Goal: Task Accomplishment & Management: Complete application form

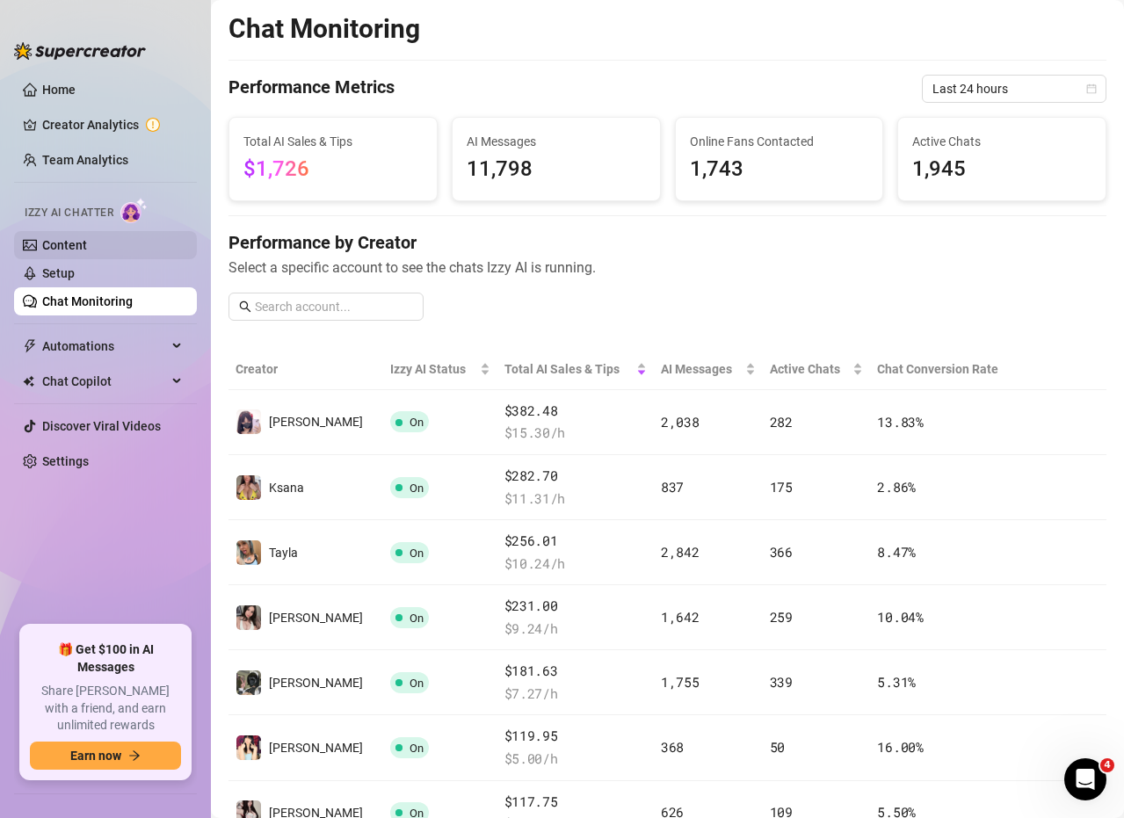
scroll to position [319, 0]
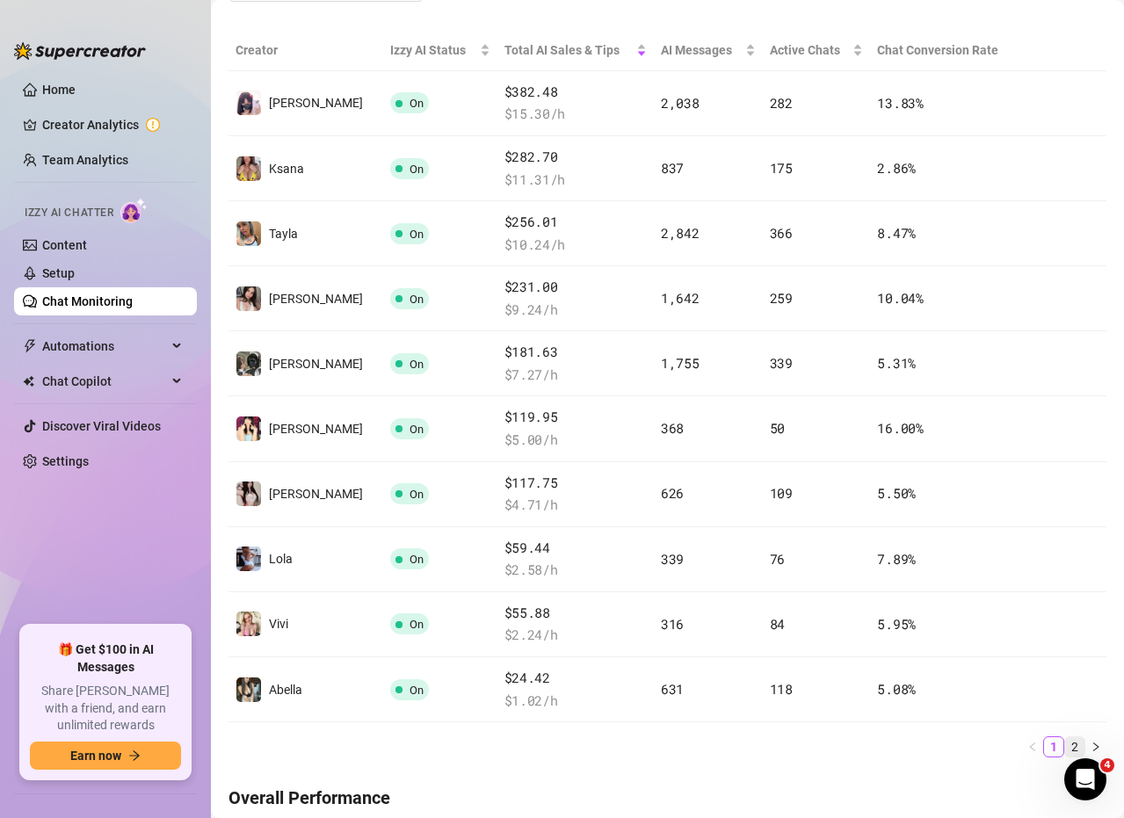
click at [1065, 747] on link "2" at bounding box center [1074, 746] width 19 height 19
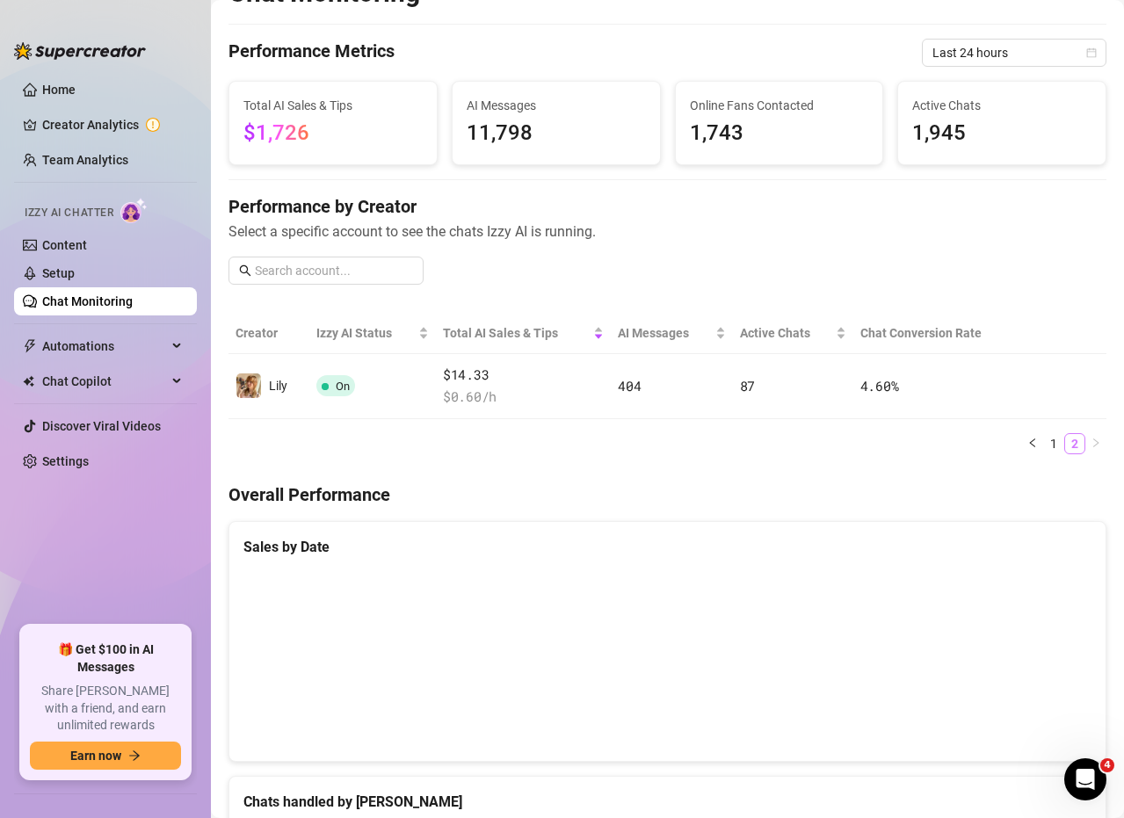
scroll to position [34, 0]
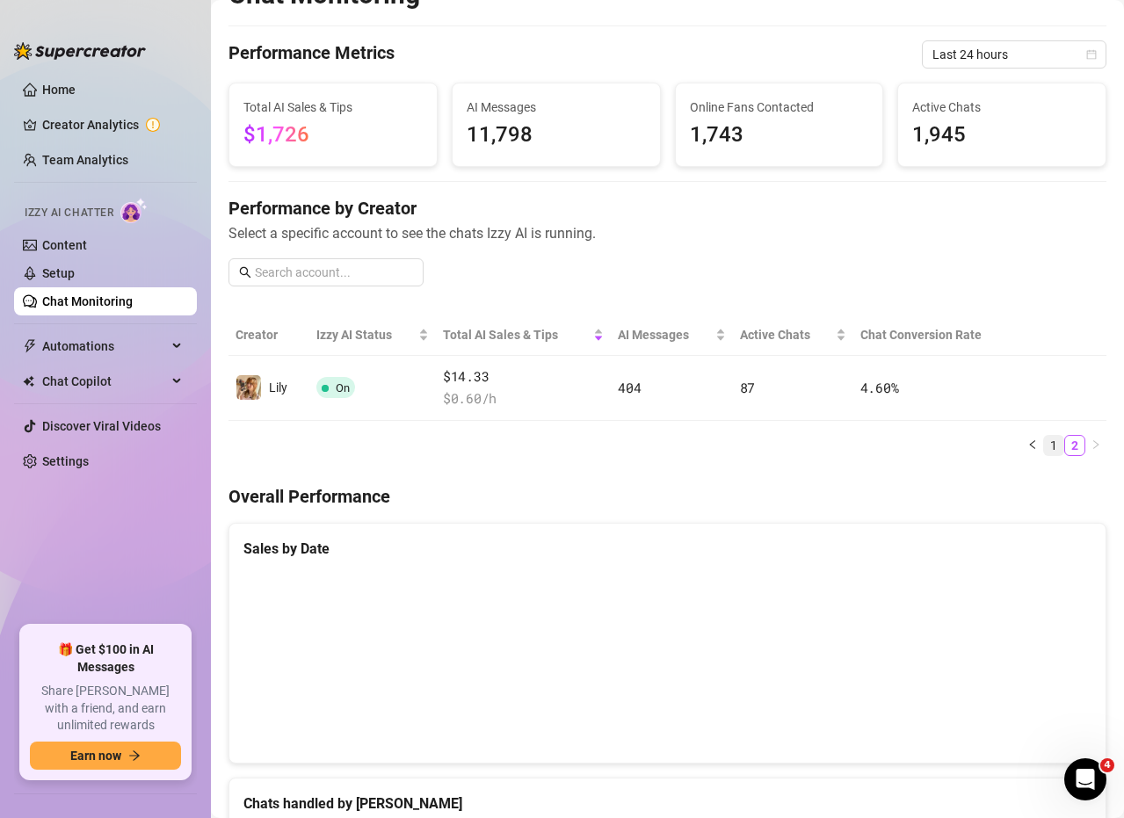
click at [1044, 445] on link "1" at bounding box center [1053, 445] width 19 height 19
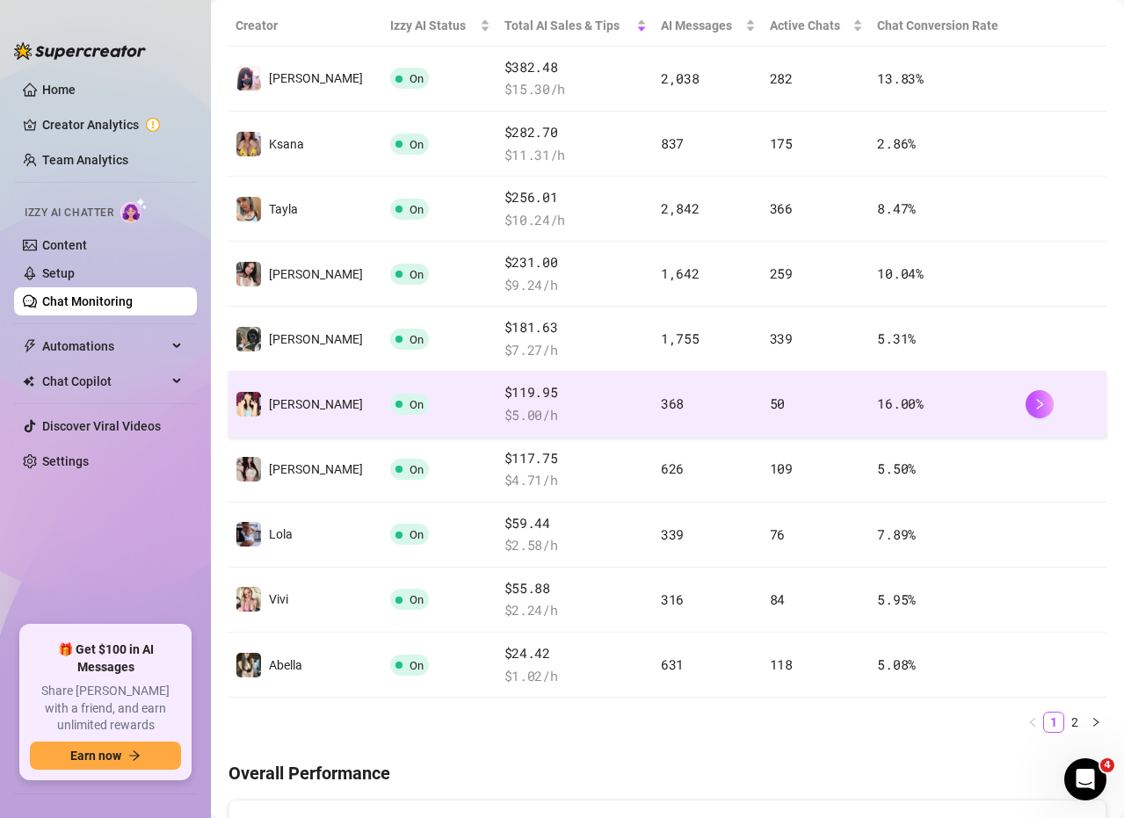
scroll to position [386, 0]
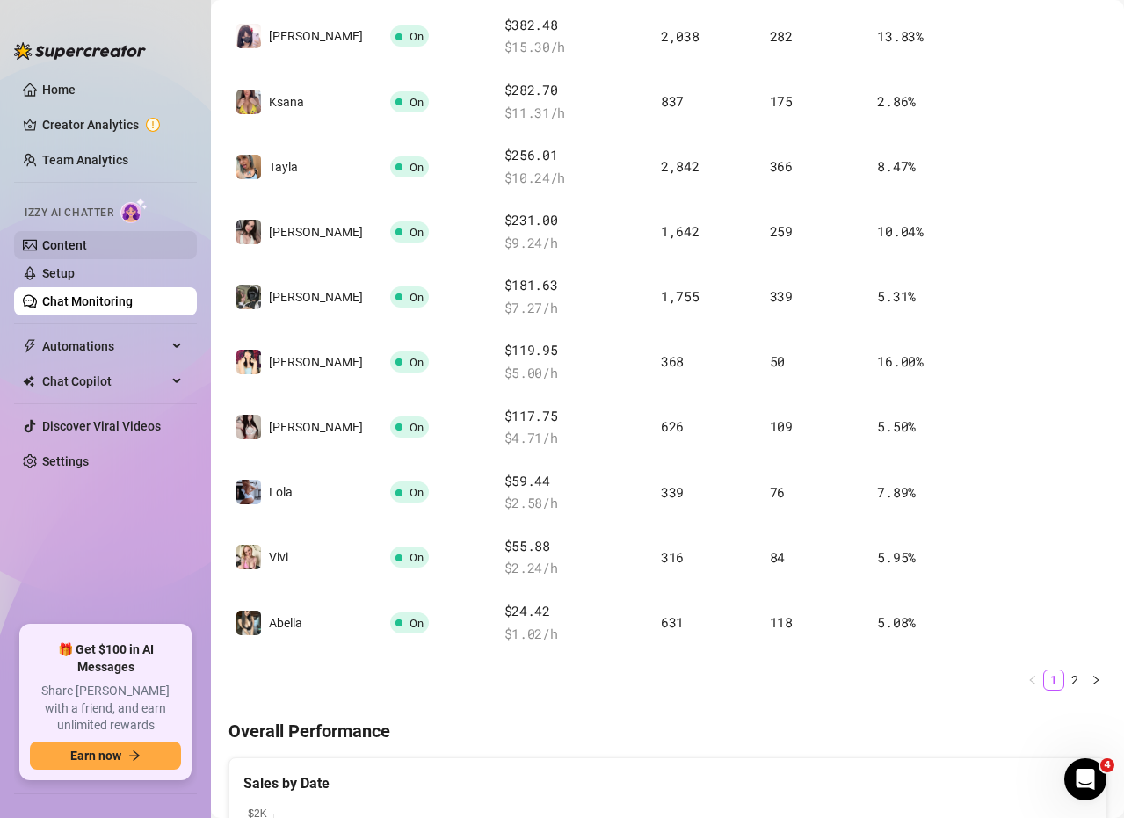
click at [83, 246] on link "Content" at bounding box center [64, 245] width 45 height 14
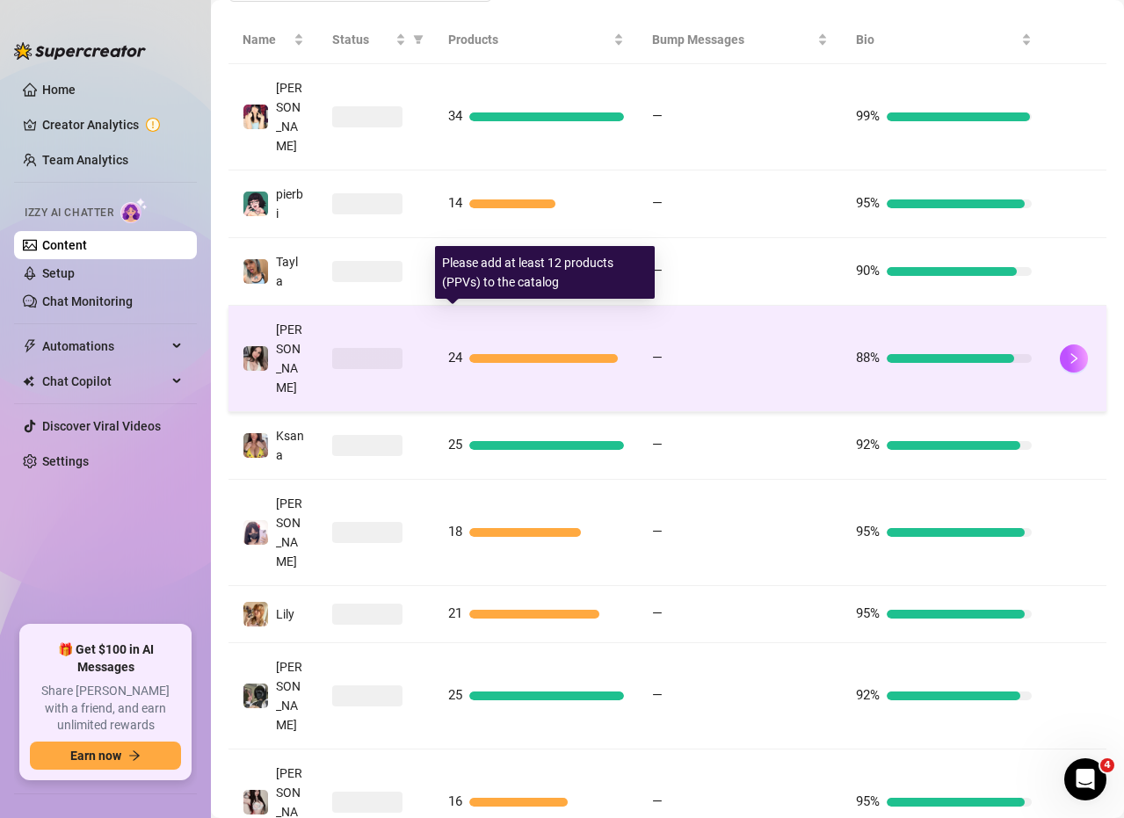
scroll to position [374, 0]
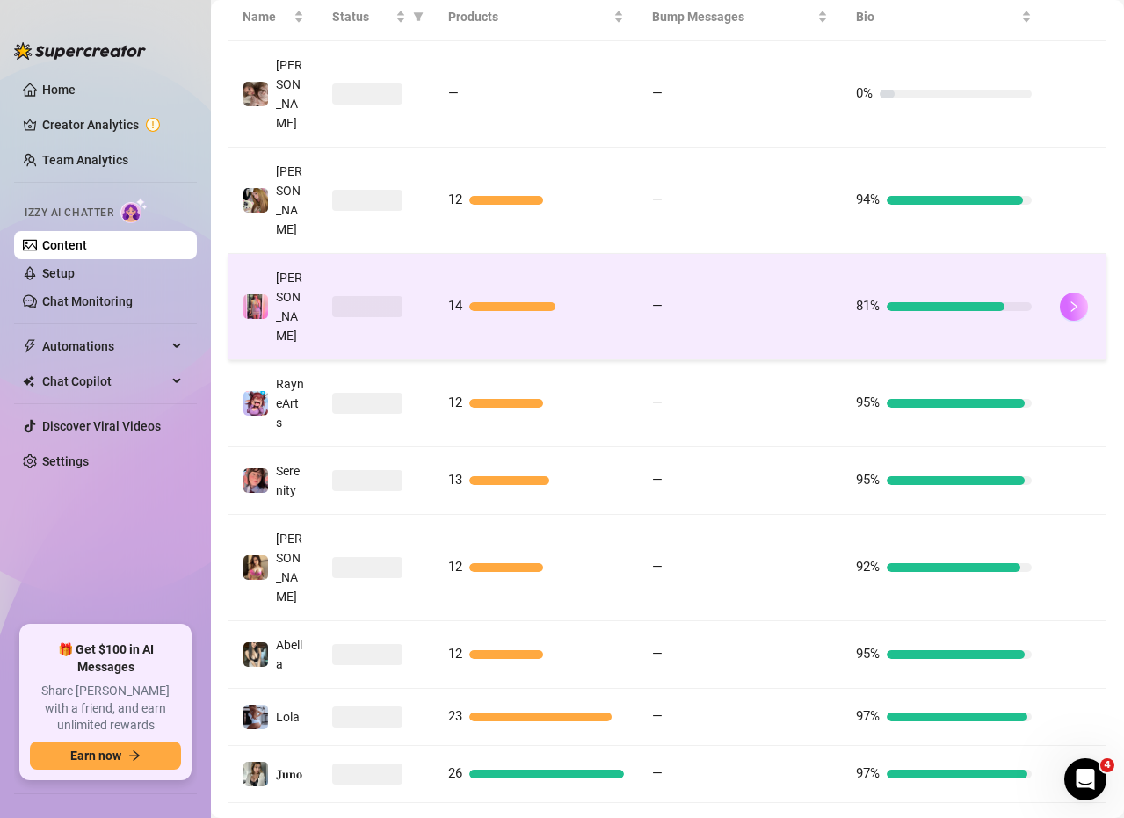
click at [1068, 301] on icon "right" at bounding box center [1074, 307] width 12 height 12
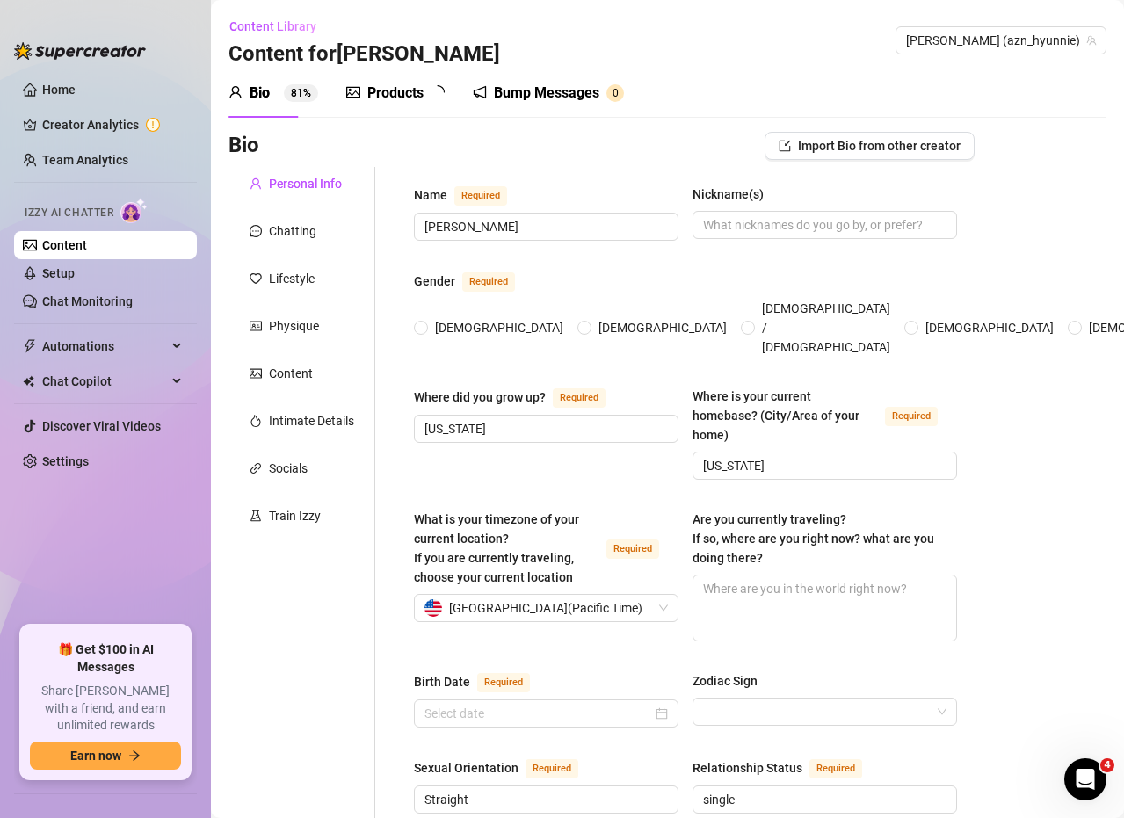
type input "[PERSON_NAME]"
type input "[US_STATE]"
type input "Straight"
type input "single"
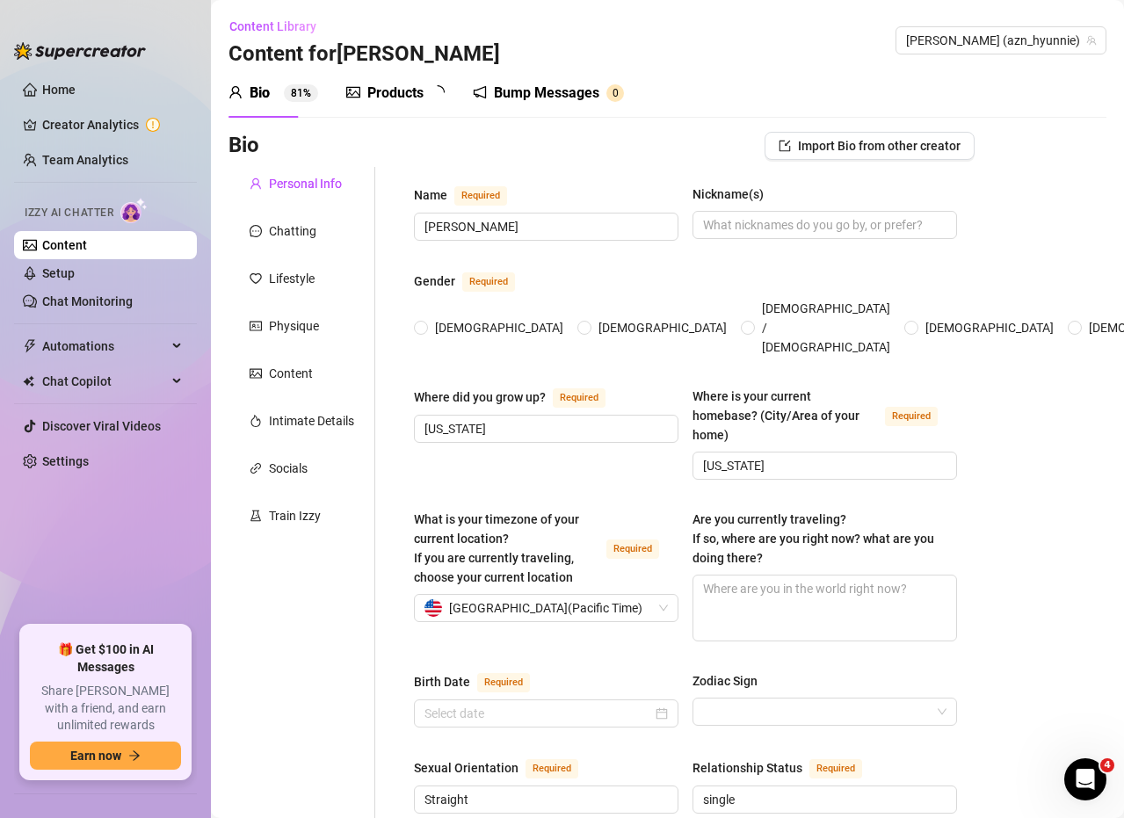
type input "0"
type input "A grey cat named [PERSON_NAME], he's [DEMOGRAPHIC_DATA]"
type input "im doing OF but in college"
type input "health studies in [GEOGRAPHIC_DATA], software engineering minor"
type textarea "tbh not much! i try to just live my life day by day honestly life is such a str…"
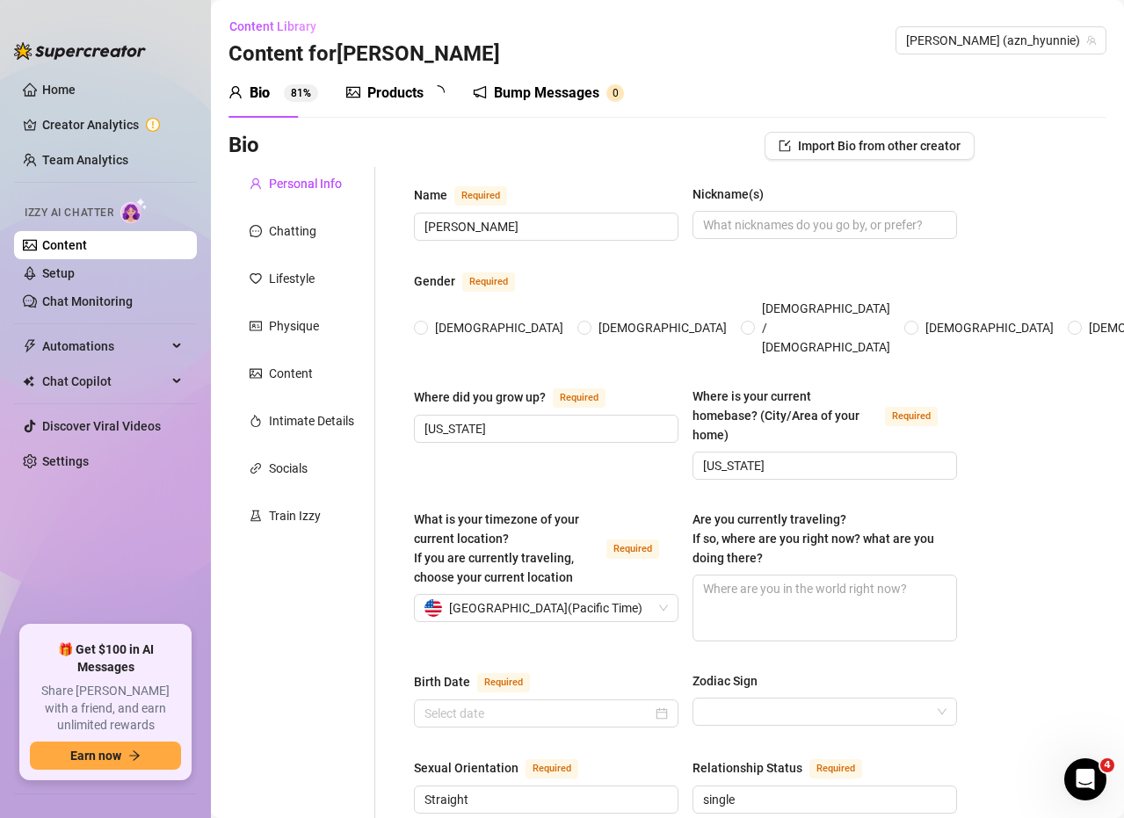
type textarea "one time when i was in class a subscriber dared me to go with a vibe in (its a …"
type textarea "umm well even though i'm korean i actually prefer japanese food! and even thoug…"
type textarea "yes!! omg, i'm just so excited to connect with people. i find it so interesting…"
radio input "true"
type input "[DATE]"
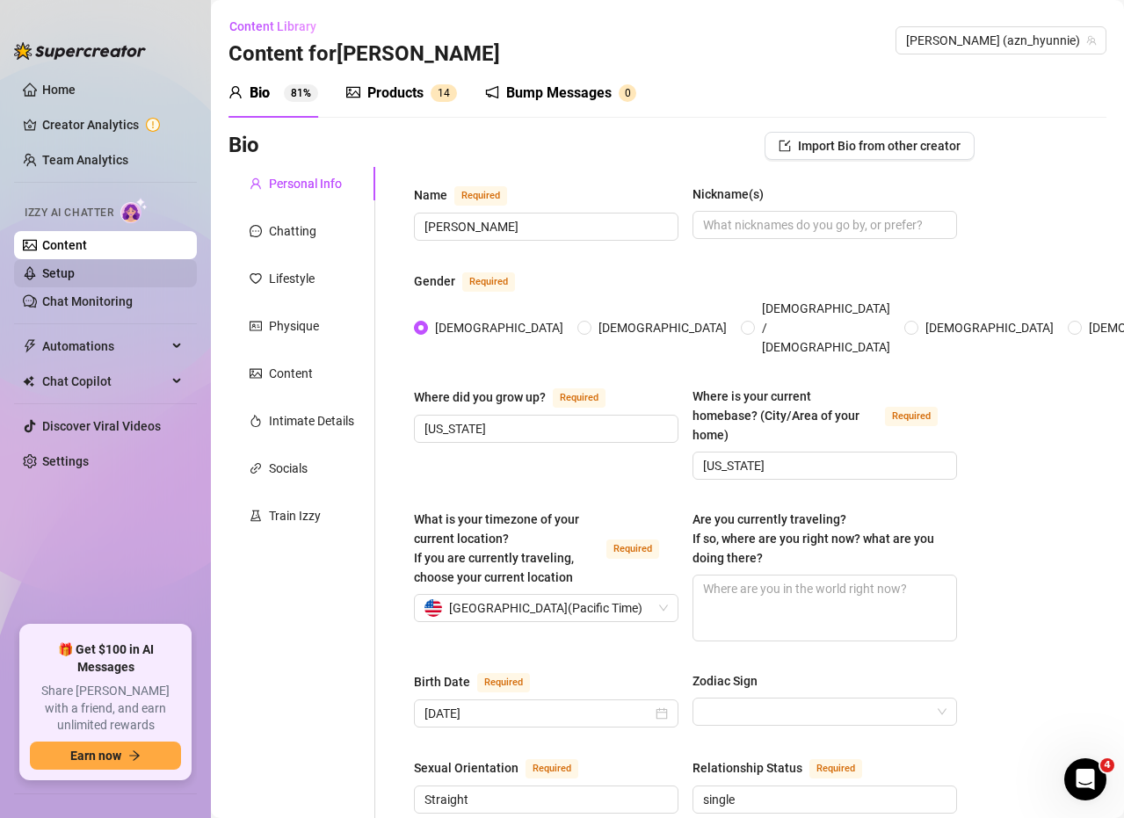
click at [75, 269] on link "Setup" at bounding box center [58, 273] width 33 height 14
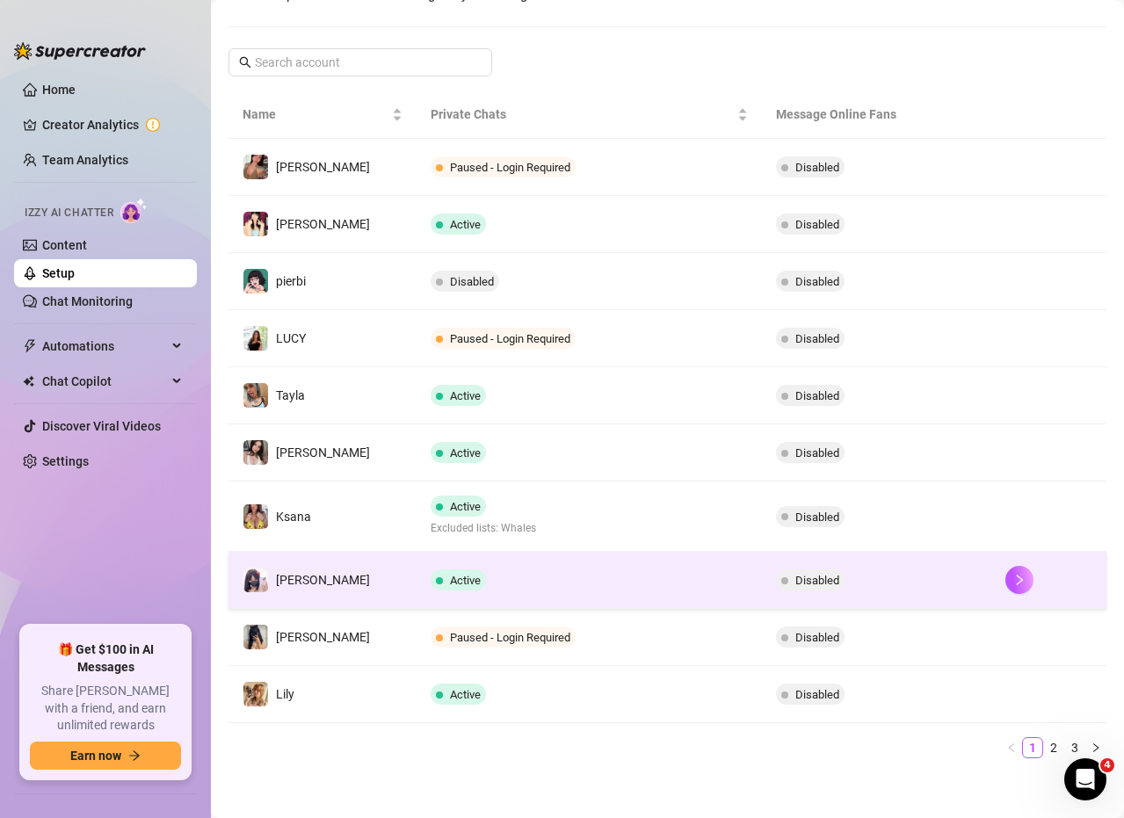
scroll to position [253, 0]
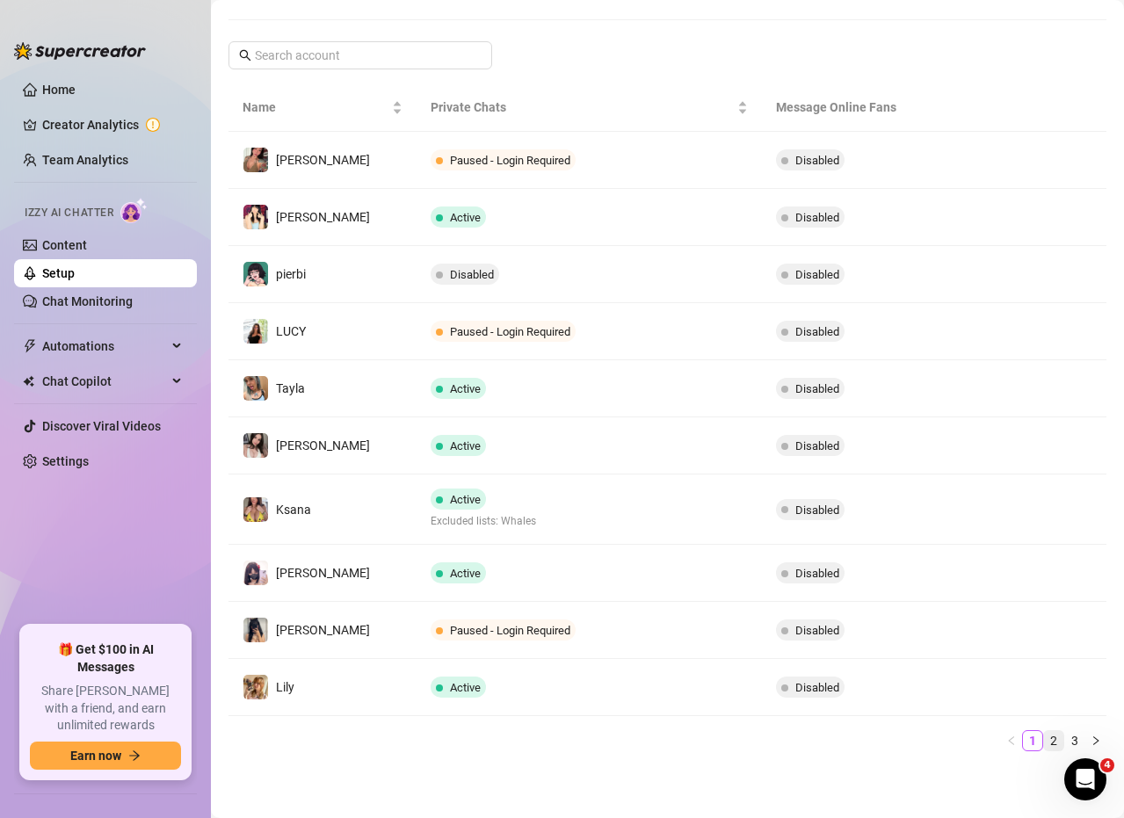
click at [1044, 745] on link "2" at bounding box center [1053, 740] width 19 height 19
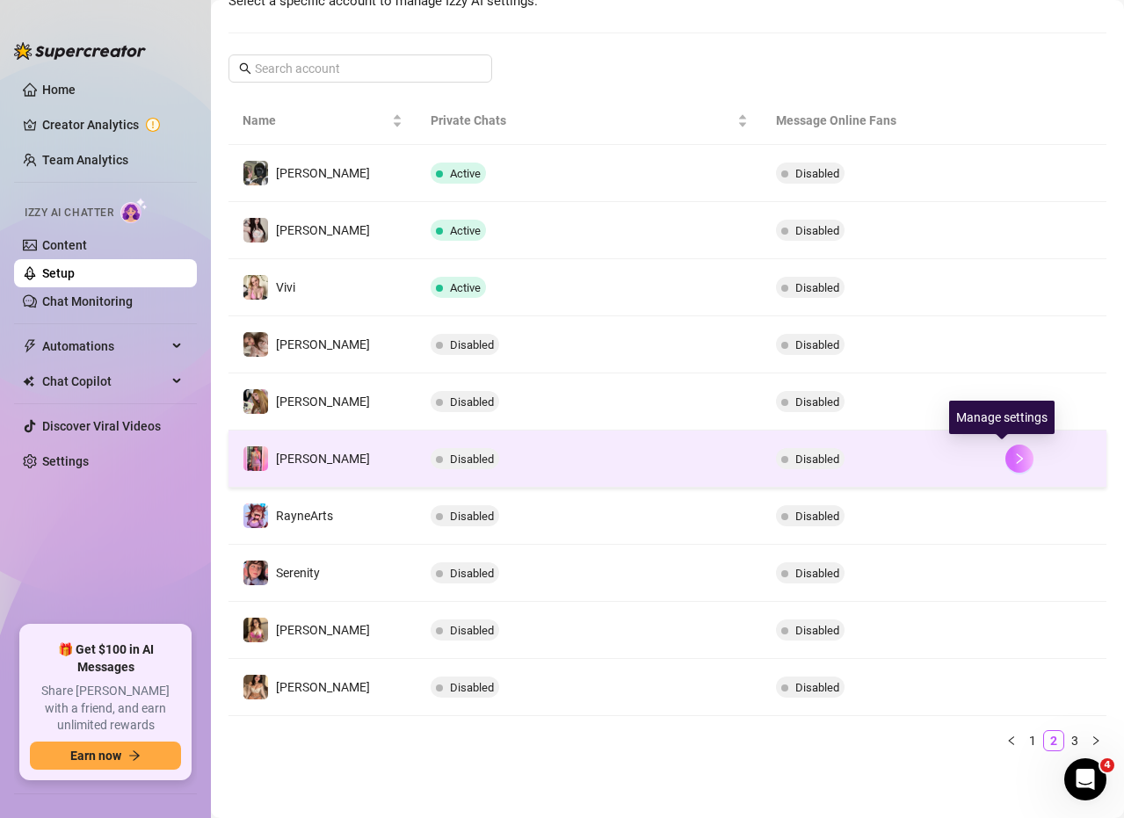
click at [1013, 460] on icon "right" at bounding box center [1019, 459] width 12 height 12
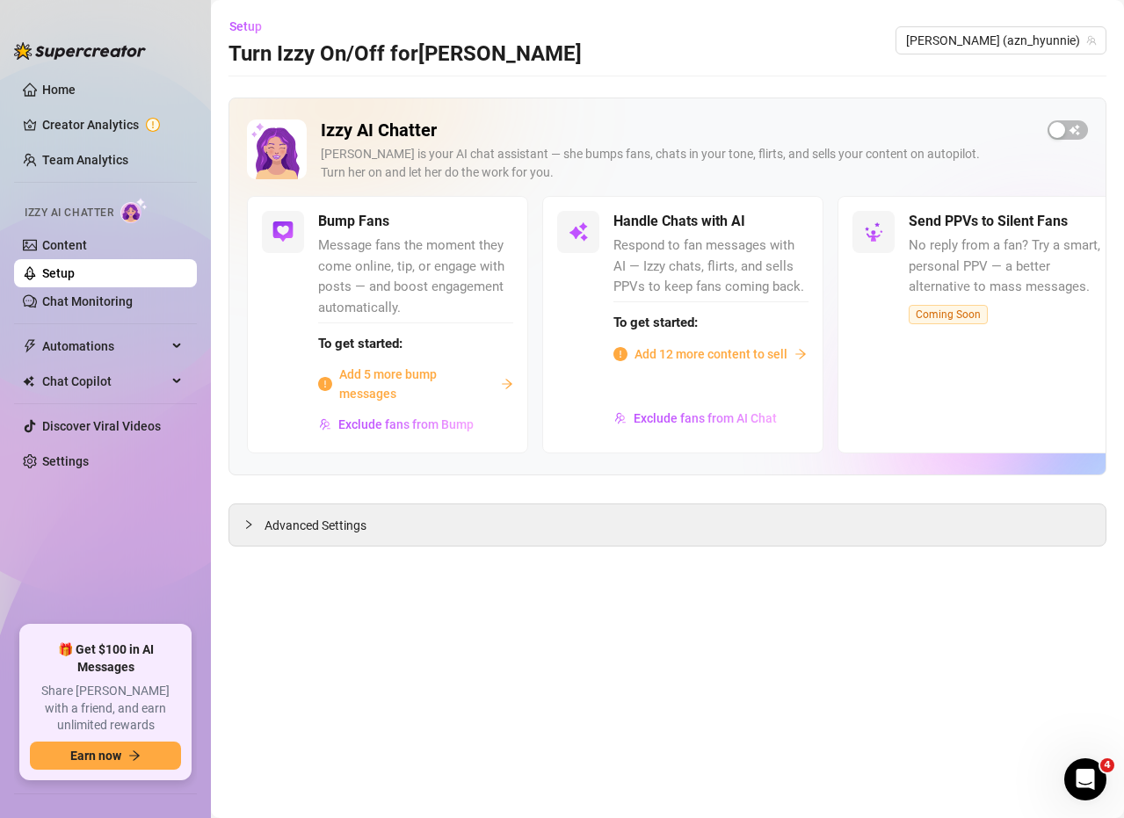
click at [1084, 490] on div "Izzy AI Chatter [PERSON_NAME] is your AI chat assistant — she bumps fans, chats…" at bounding box center [668, 322] width 878 height 449
click at [1056, 132] on div "button" at bounding box center [1057, 130] width 16 height 16
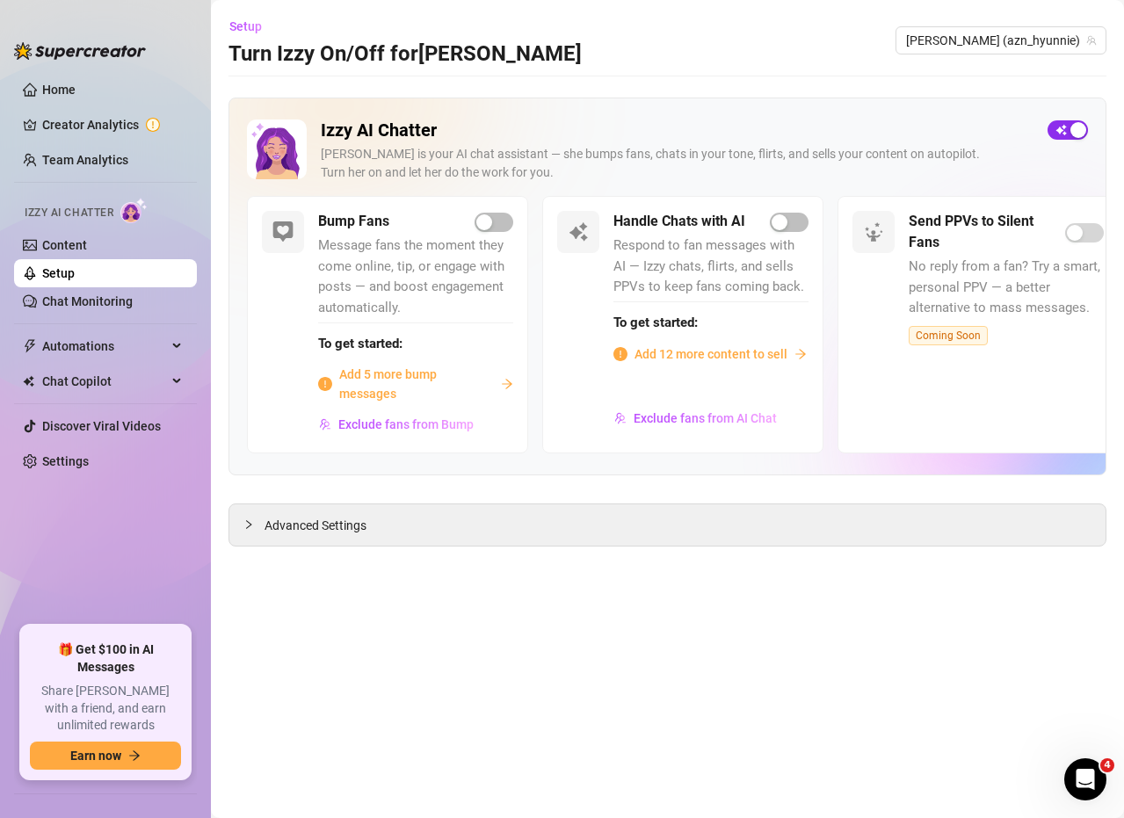
click at [1071, 128] on div "button" at bounding box center [1078, 130] width 16 height 16
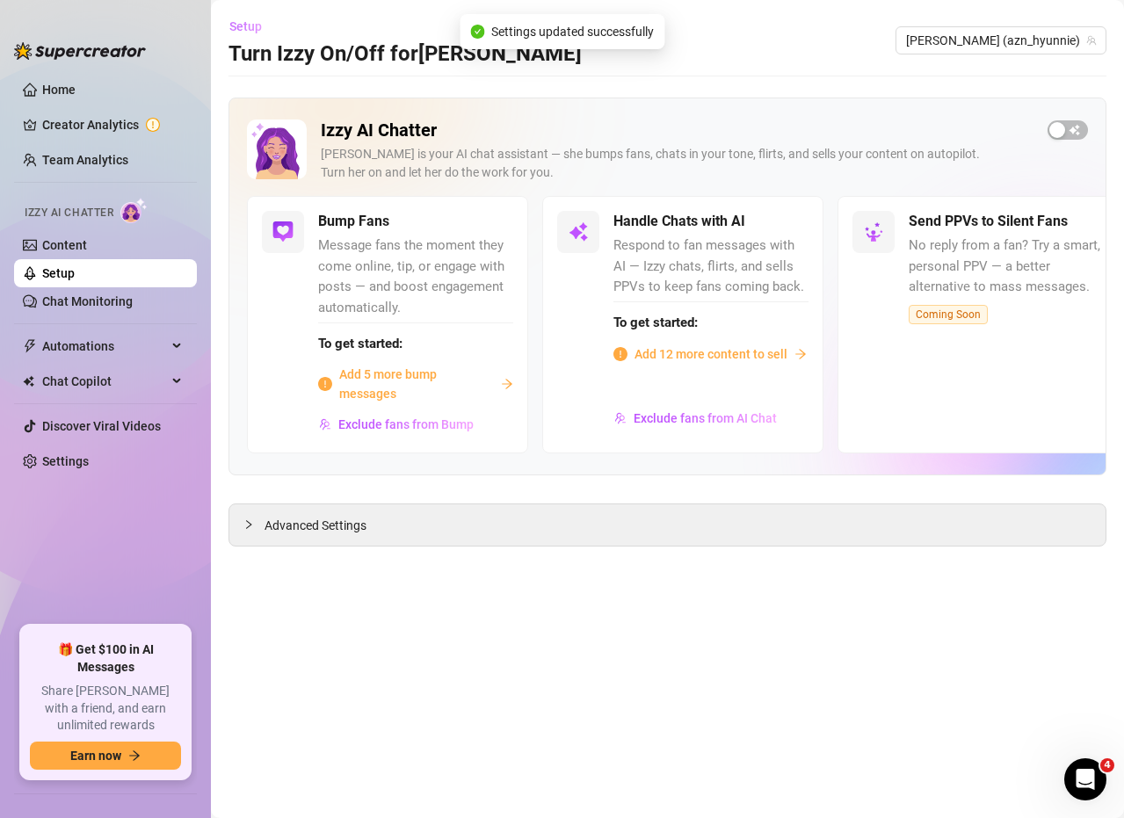
click at [250, 33] on span "Setup" at bounding box center [245, 26] width 33 height 14
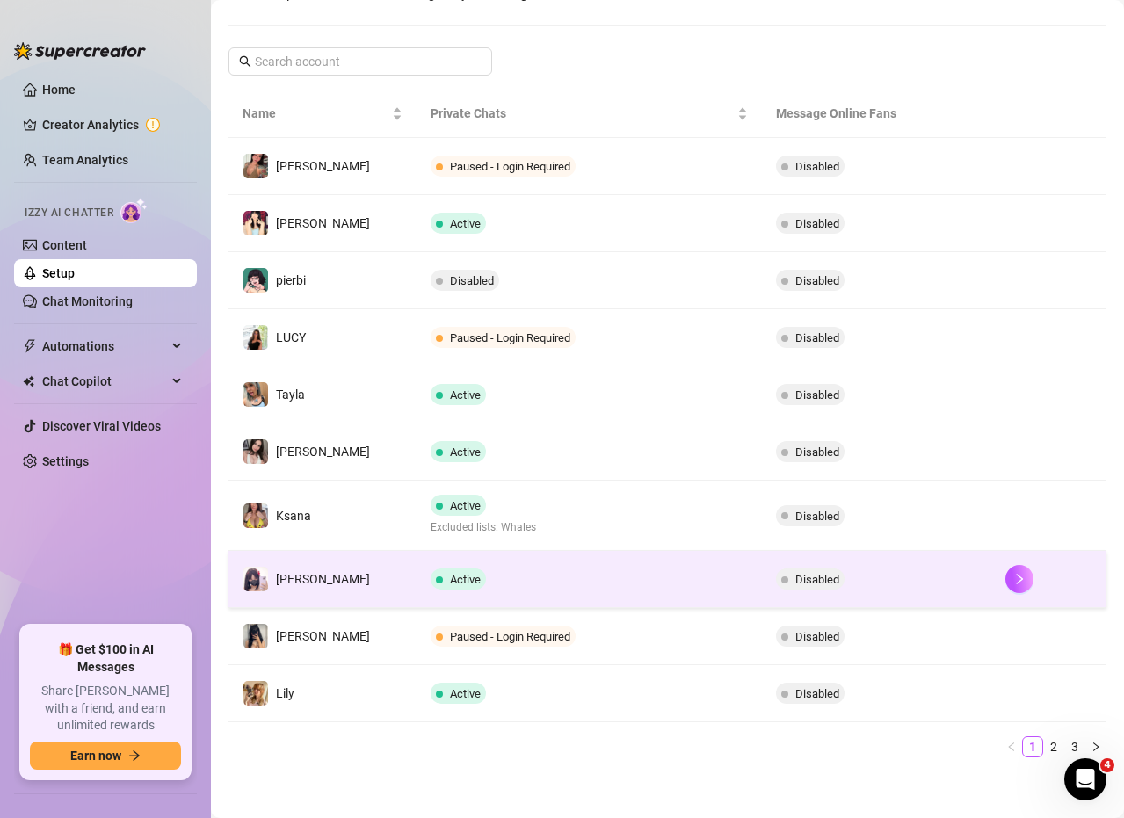
scroll to position [253, 0]
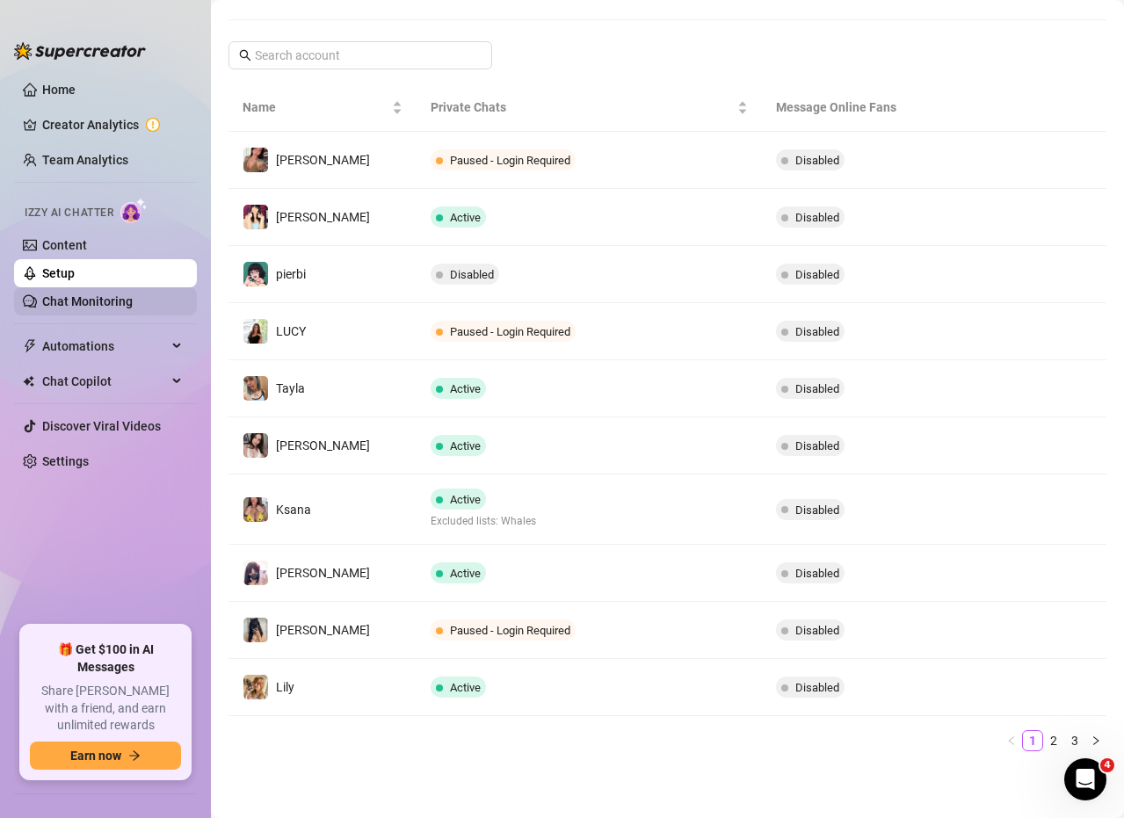
click at [69, 294] on link "Chat Monitoring" at bounding box center [87, 301] width 91 height 14
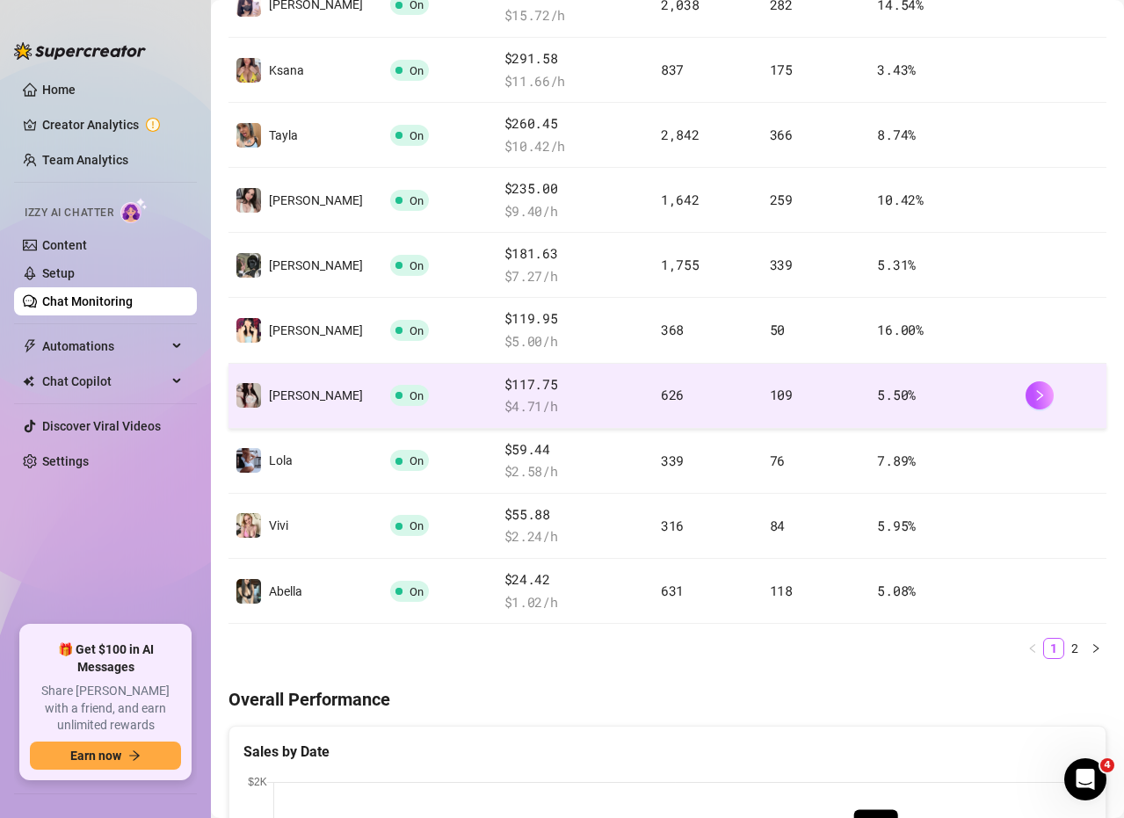
scroll to position [429, 0]
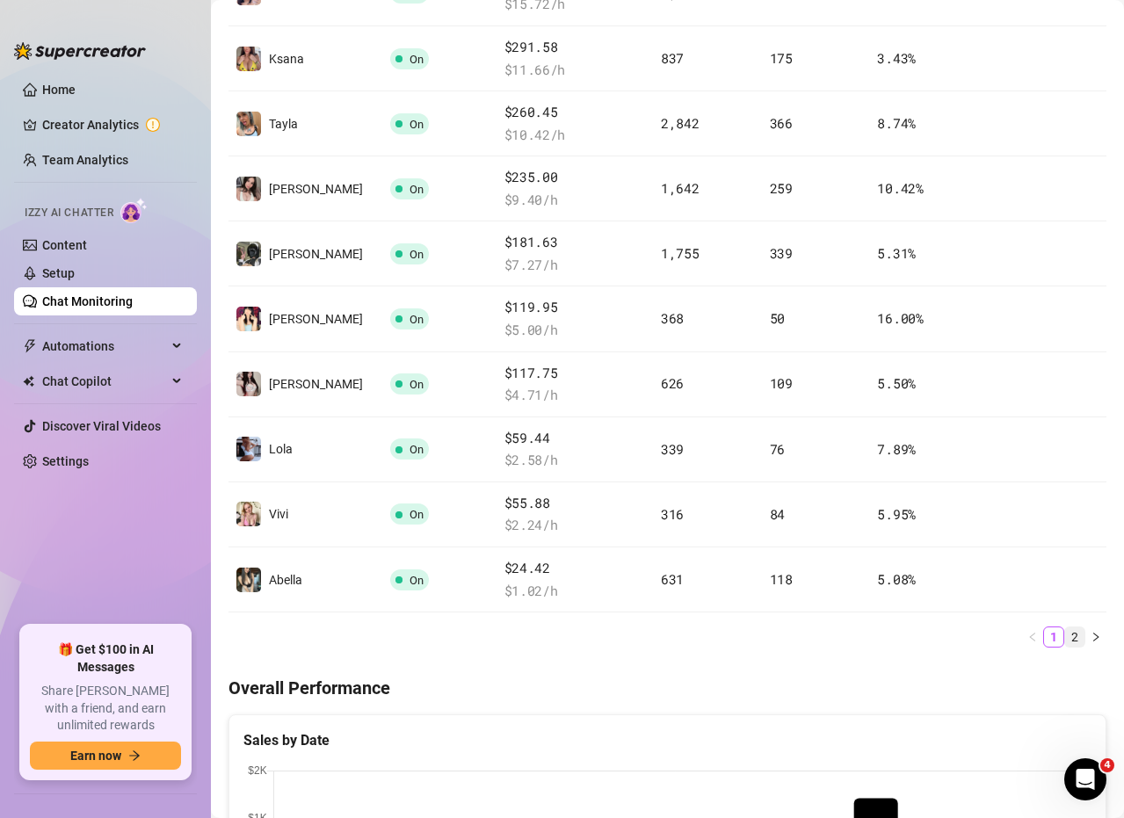
click at [1065, 639] on link "2" at bounding box center [1074, 637] width 19 height 19
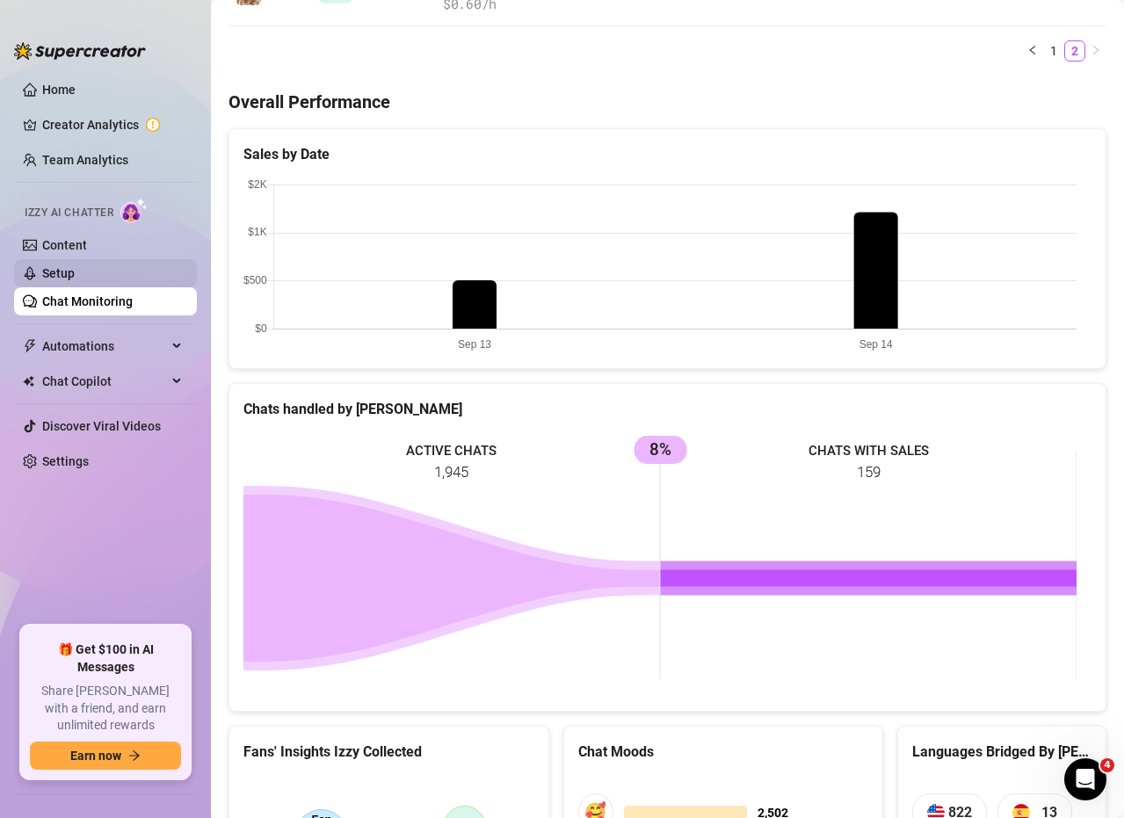
click at [62, 266] on link "Setup" at bounding box center [58, 273] width 33 height 14
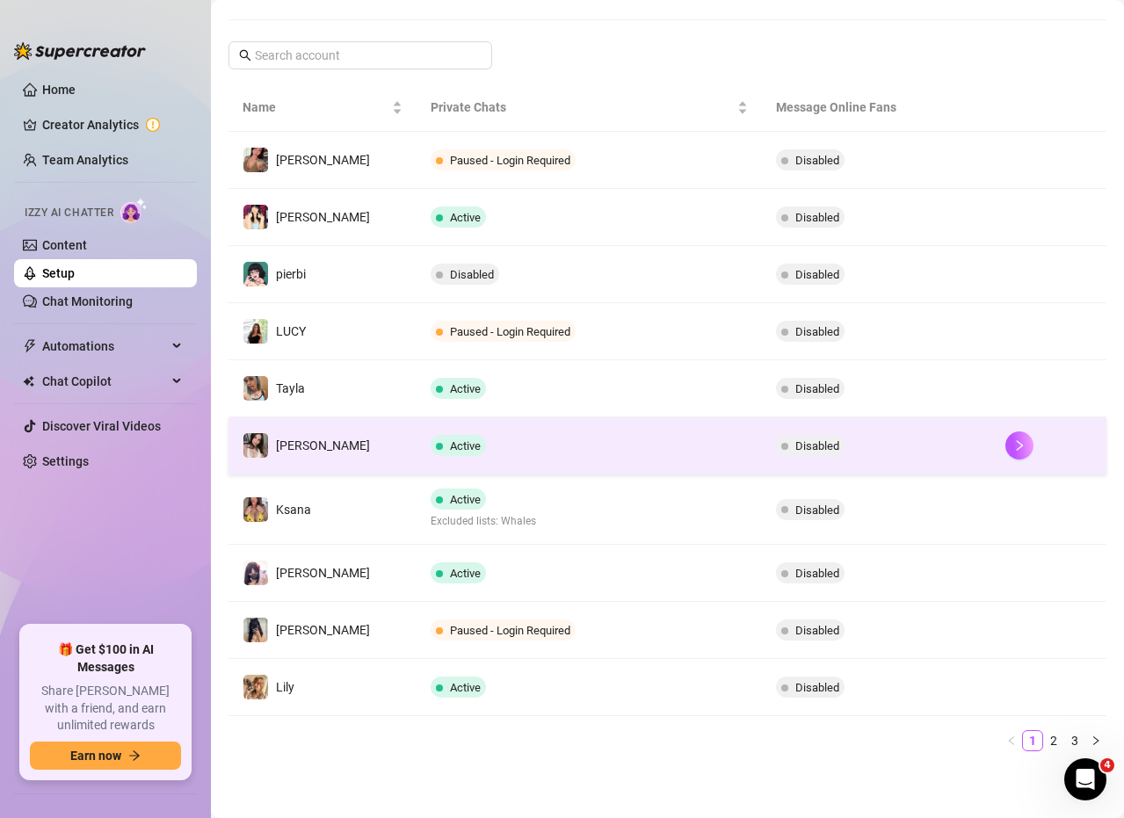
scroll to position [253, 0]
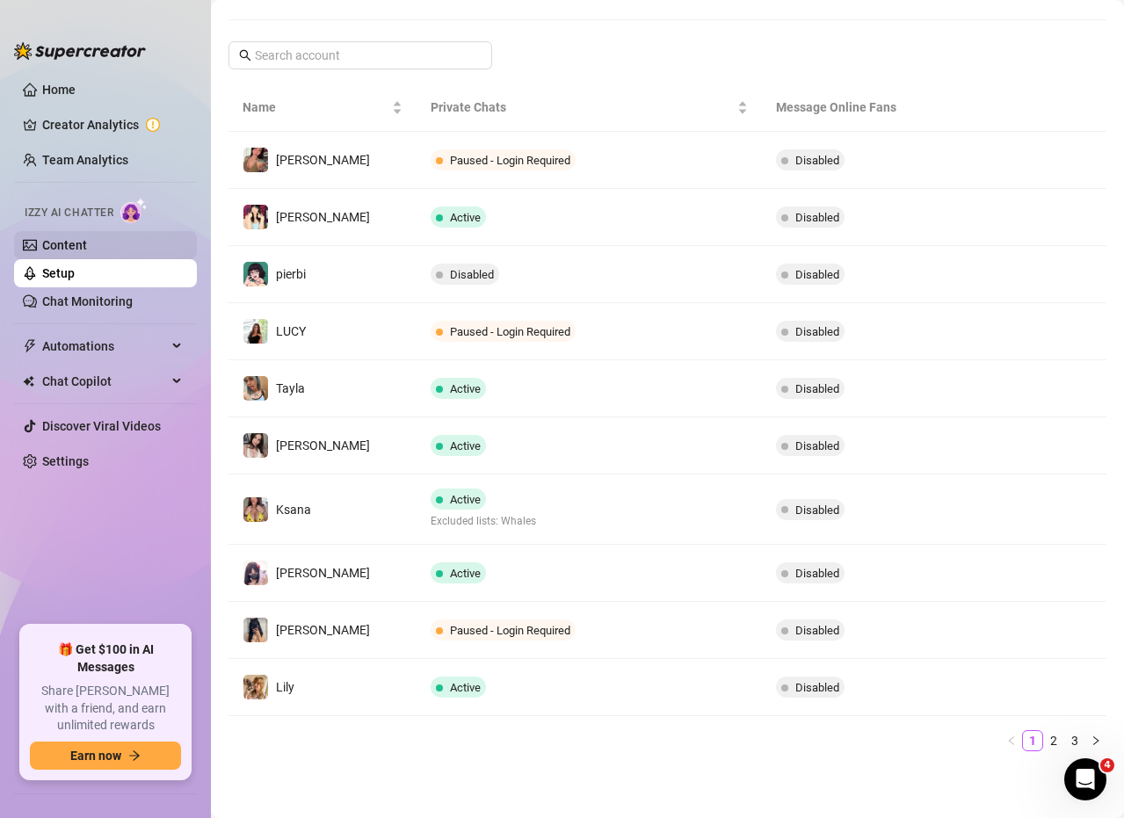
click at [71, 241] on link "Content" at bounding box center [64, 245] width 45 height 14
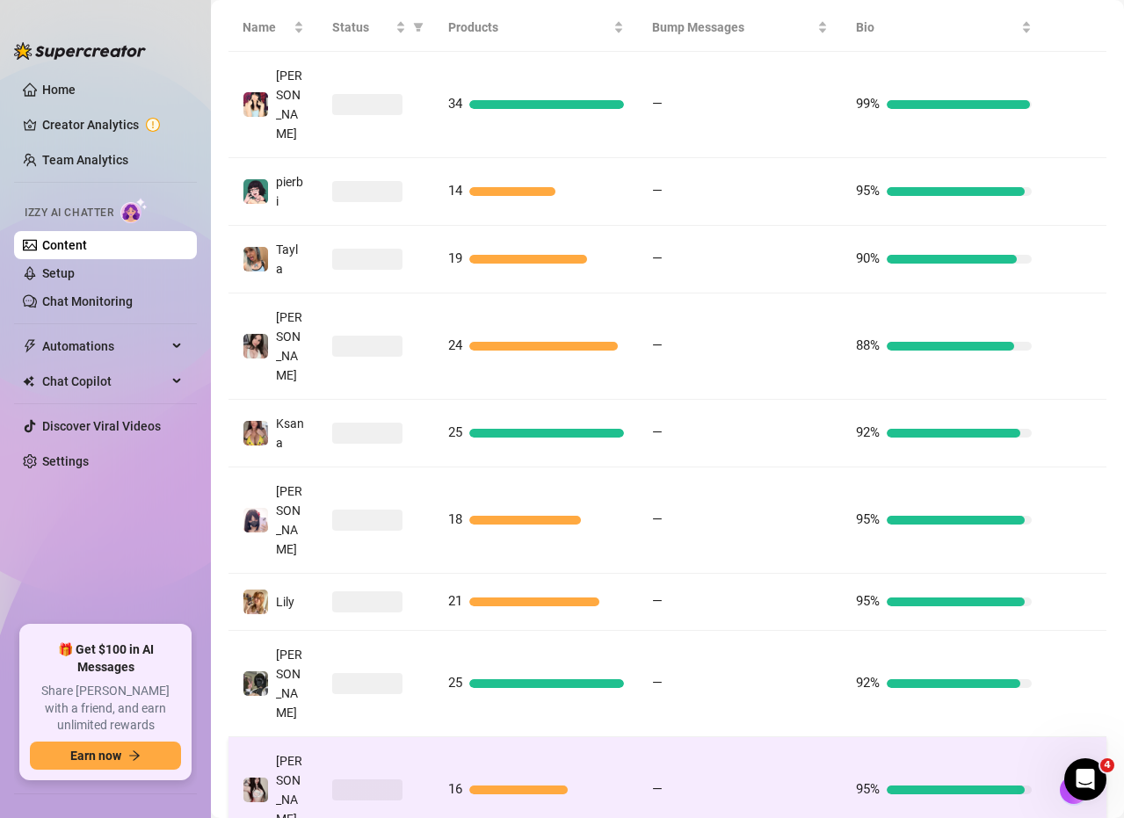
scroll to position [374, 0]
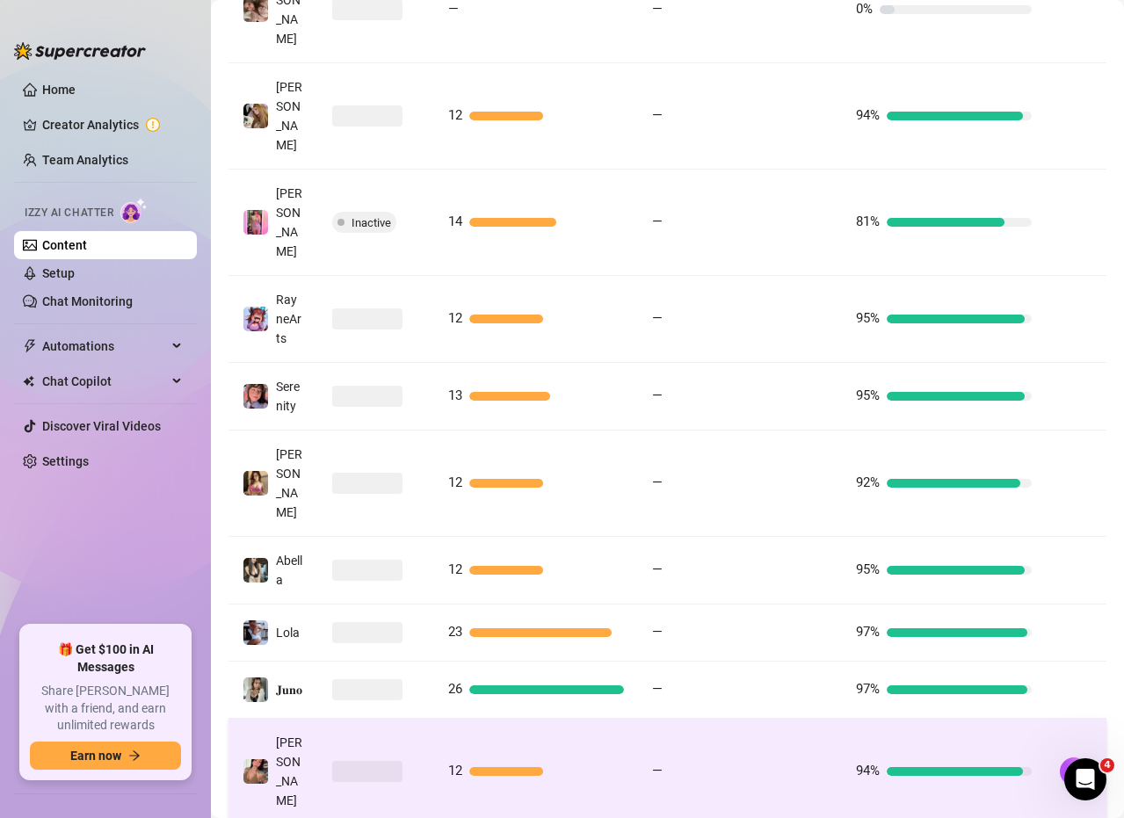
scroll to position [462, 0]
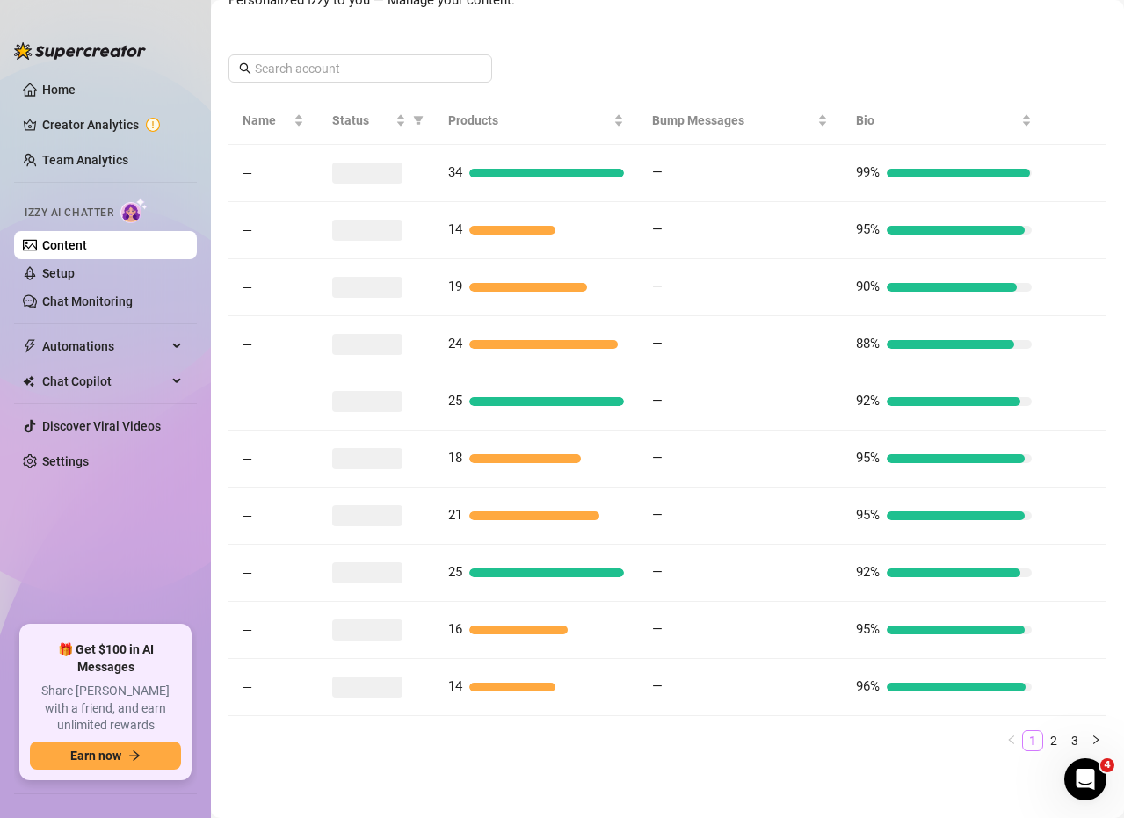
scroll to position [374, 0]
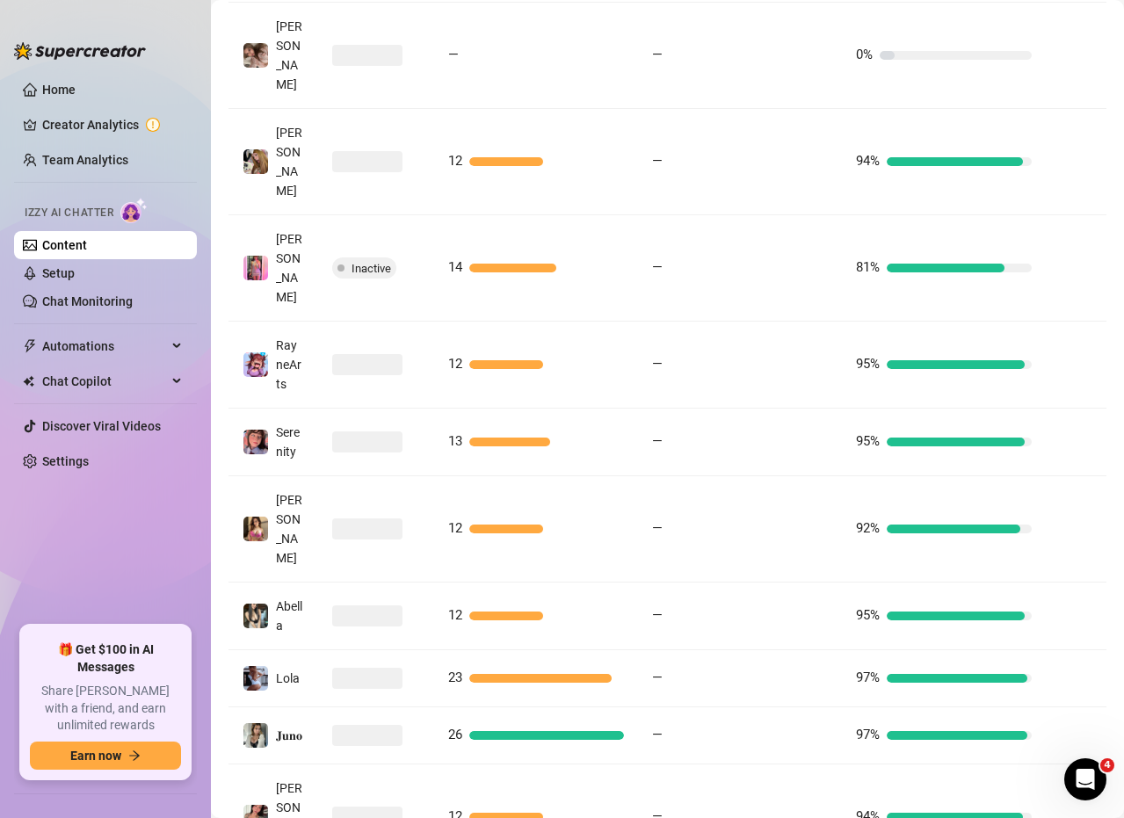
scroll to position [462, 0]
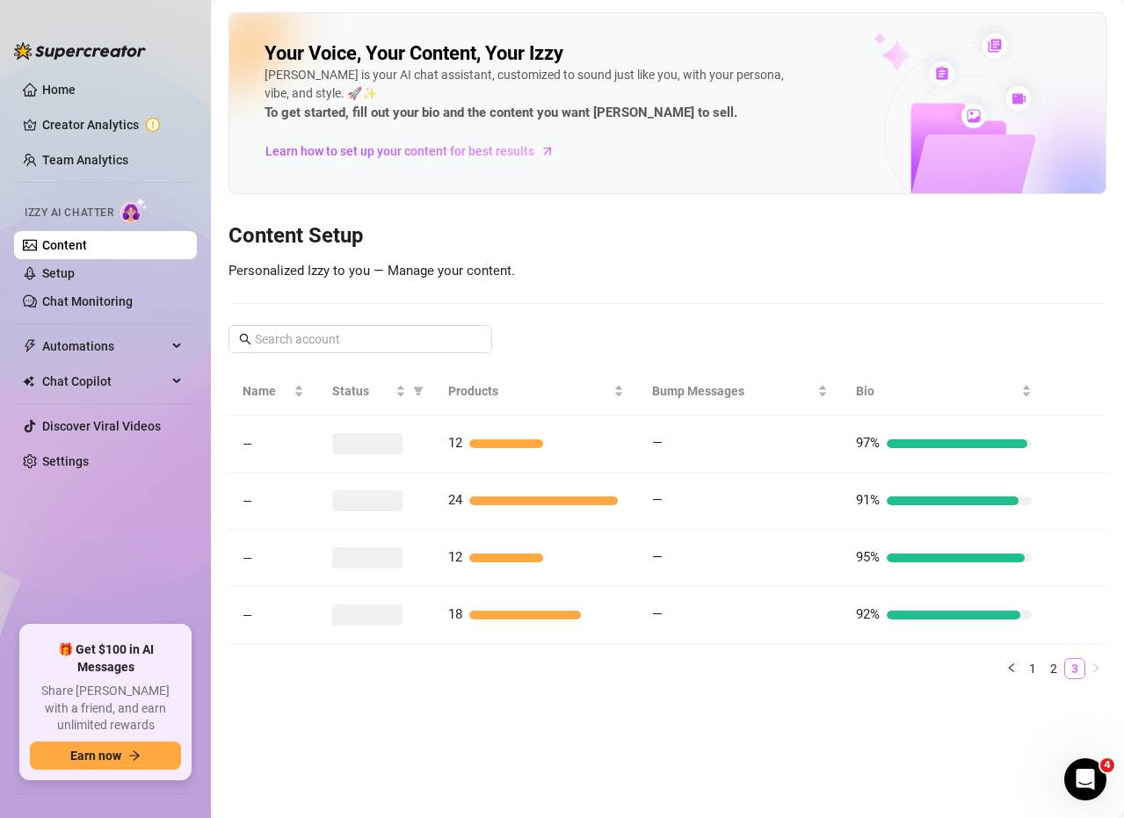
scroll to position [0, 0]
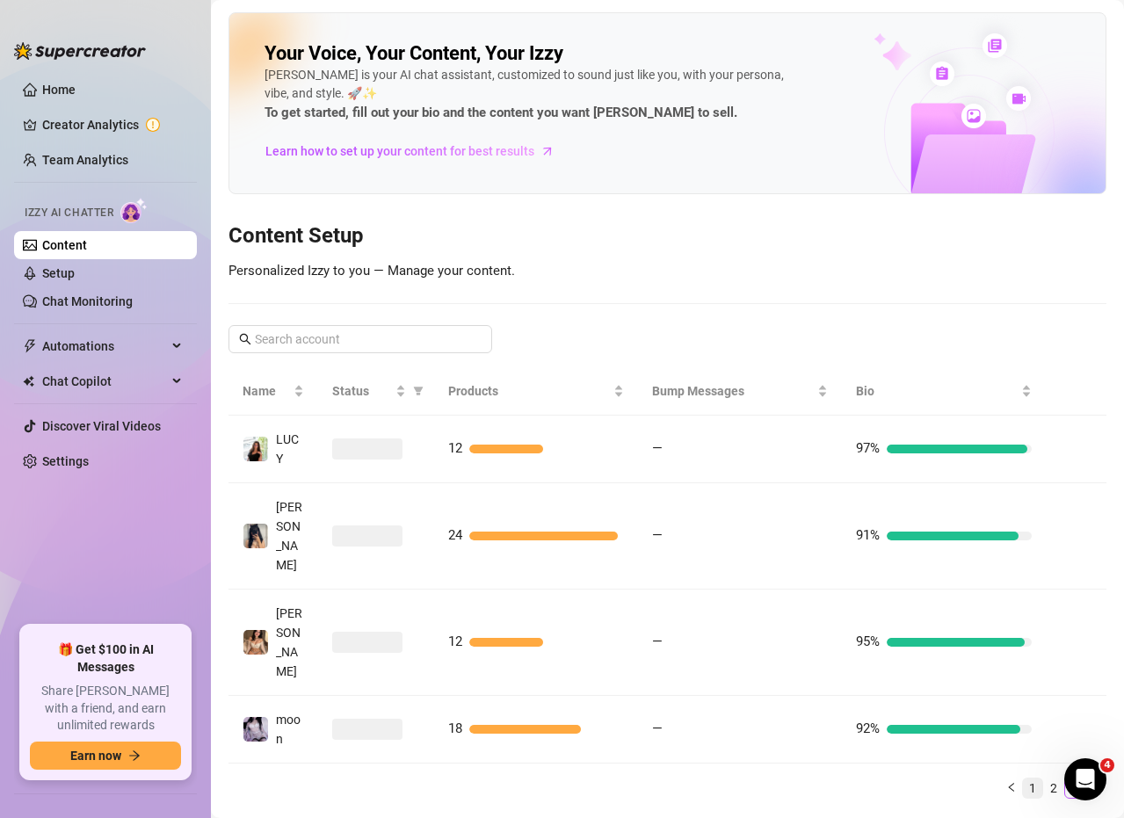
click at [1029, 779] on link "1" at bounding box center [1032, 788] width 19 height 19
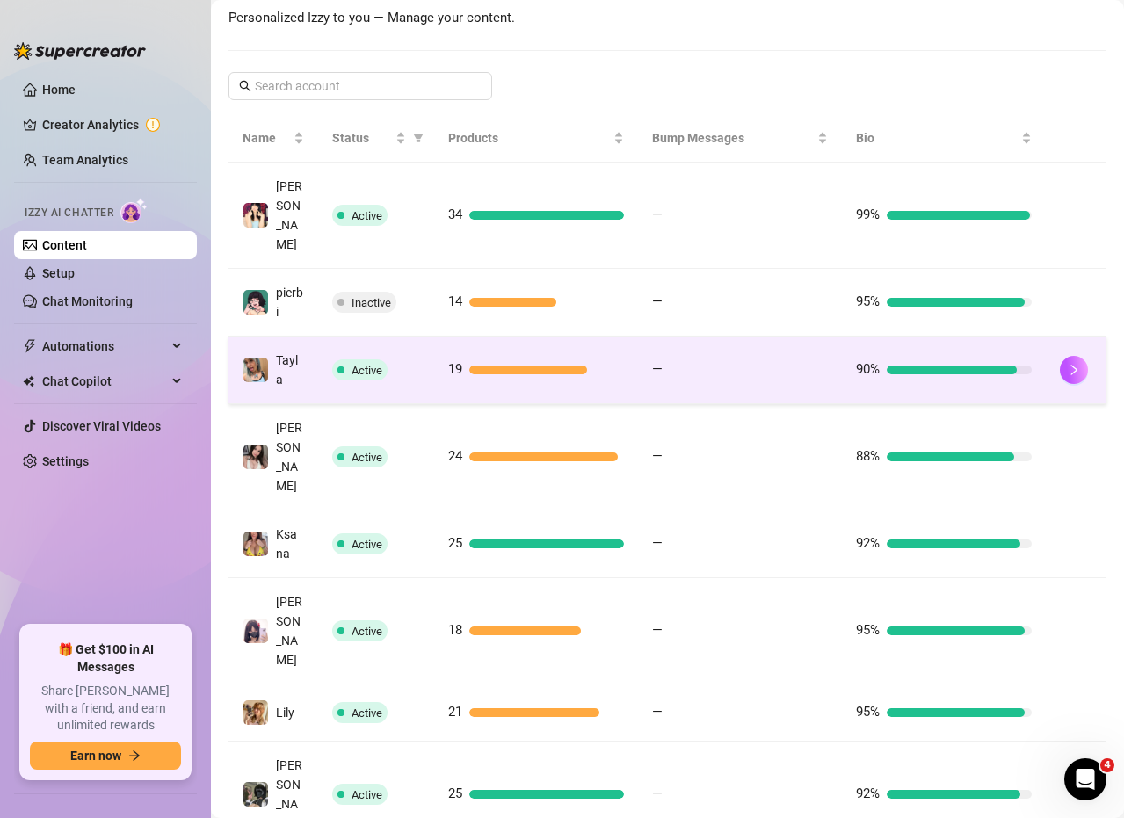
scroll to position [264, 0]
